Goal: Obtain resource: Obtain resource

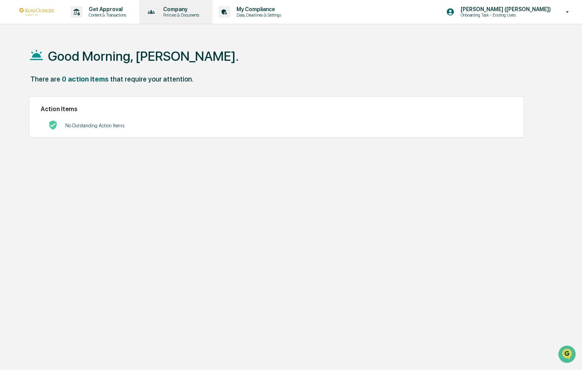
click at [201, 14] on p "Policies & Documents" at bounding box center [180, 14] width 46 height 5
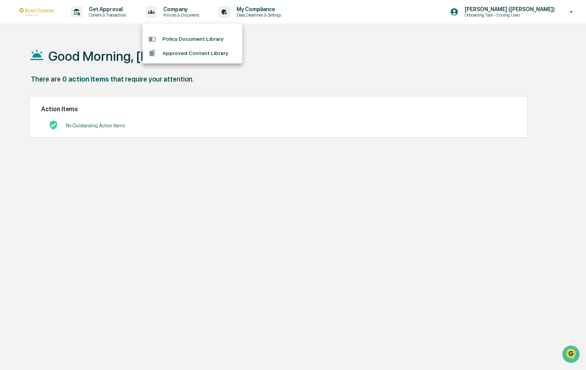
click at [206, 39] on li "Policy Document Library" at bounding box center [193, 39] width 100 height 14
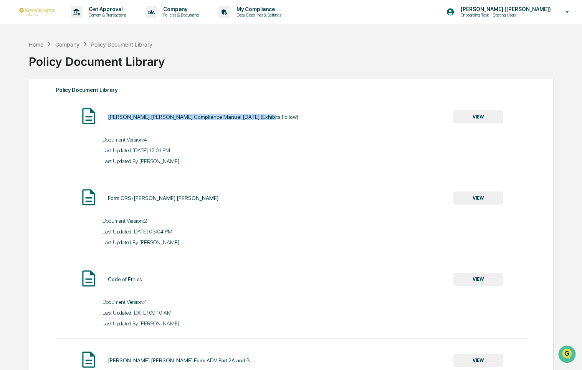
drag, startPoint x: 110, startPoint y: 117, endPoint x: 273, endPoint y: 116, distance: 163.7
click at [273, 116] on div "[PERSON_NAME] [PERSON_NAME] Compliance Manual [DATE] (Exhibits Follow) VIEW" at bounding box center [292, 116] width 472 height 20
drag, startPoint x: 273, startPoint y: 116, endPoint x: 262, endPoint y: 117, distance: 11.5
click at [273, 116] on div "[PERSON_NAME] [PERSON_NAME] Compliance Manual [DATE] (Exhibits Follow) VIEW" at bounding box center [292, 116] width 472 height 20
drag, startPoint x: 114, startPoint y: 118, endPoint x: 263, endPoint y: 115, distance: 149.1
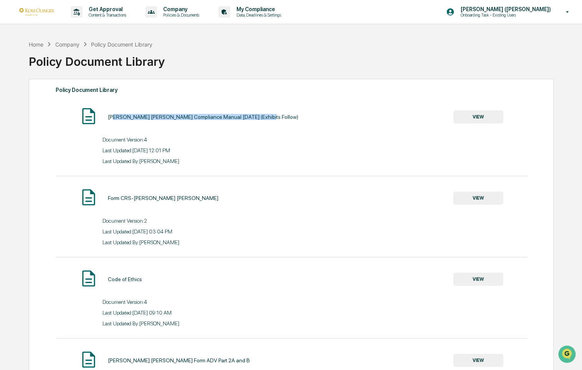
click at [263, 115] on div "[PERSON_NAME] [PERSON_NAME] Compliance Manual [DATE] (Exhibits Follow) VIEW" at bounding box center [292, 116] width 472 height 20
drag, startPoint x: 263, startPoint y: 115, endPoint x: 259, endPoint y: 117, distance: 4.1
click at [263, 115] on div "[PERSON_NAME] [PERSON_NAME] Compliance Manual [DATE] (Exhibits Follow) VIEW" at bounding box center [292, 116] width 472 height 20
click at [255, 118] on div "[PERSON_NAME] [PERSON_NAME] Compliance Manual [DATE] (Exhibits Follow) VIEW" at bounding box center [292, 116] width 472 height 20
click at [476, 116] on button "VIEW" at bounding box center [479, 116] width 50 height 13
